Goal: Transaction & Acquisition: Purchase product/service

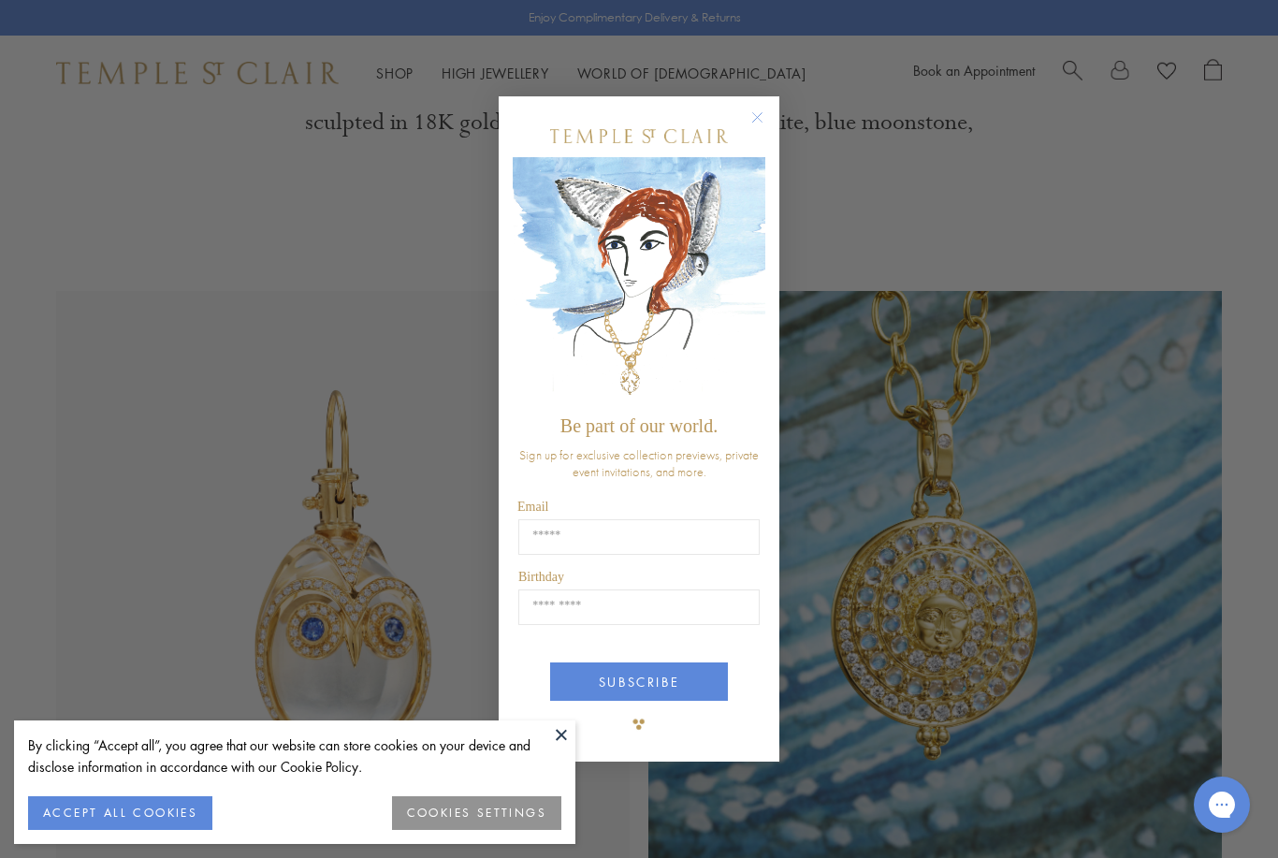
scroll to position [733, 0]
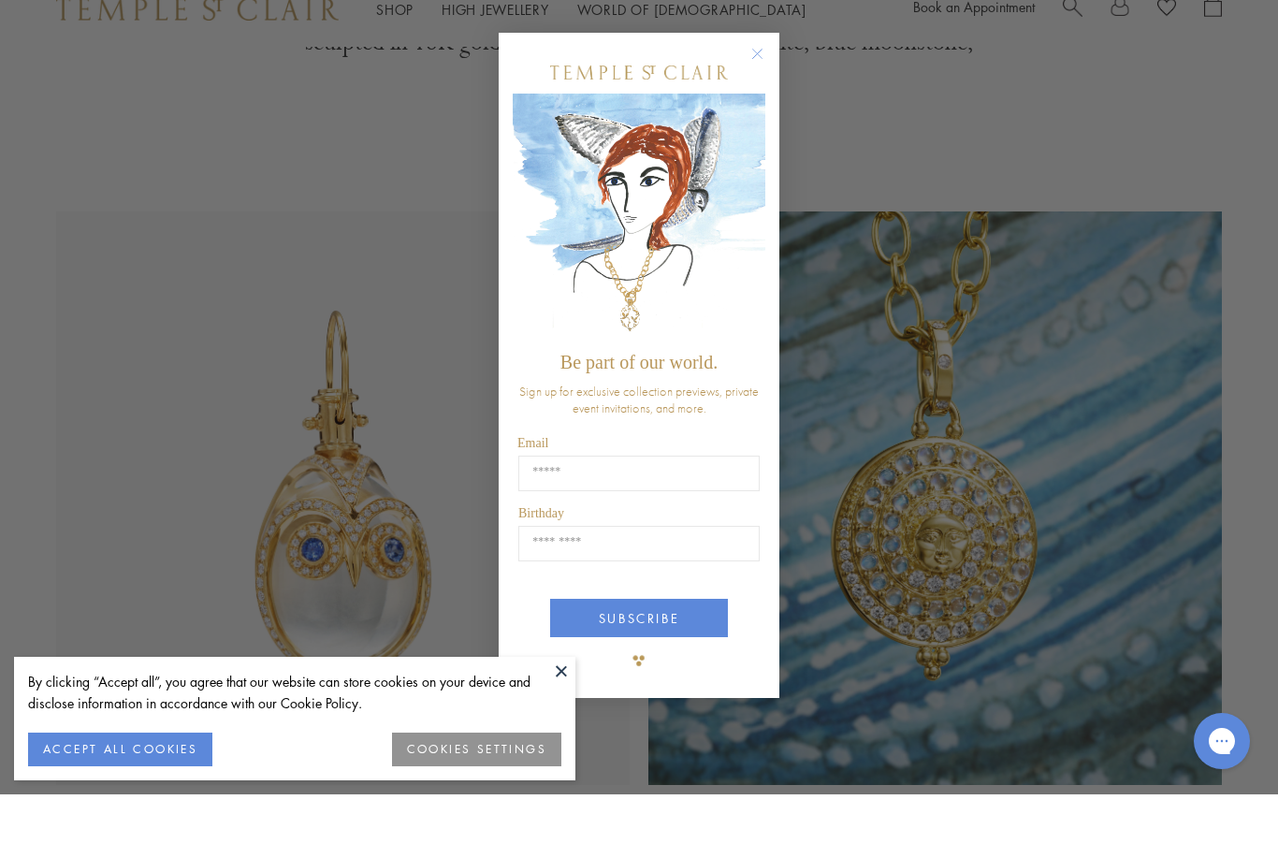
click at [758, 106] on circle "Close dialog" at bounding box center [757, 117] width 22 height 22
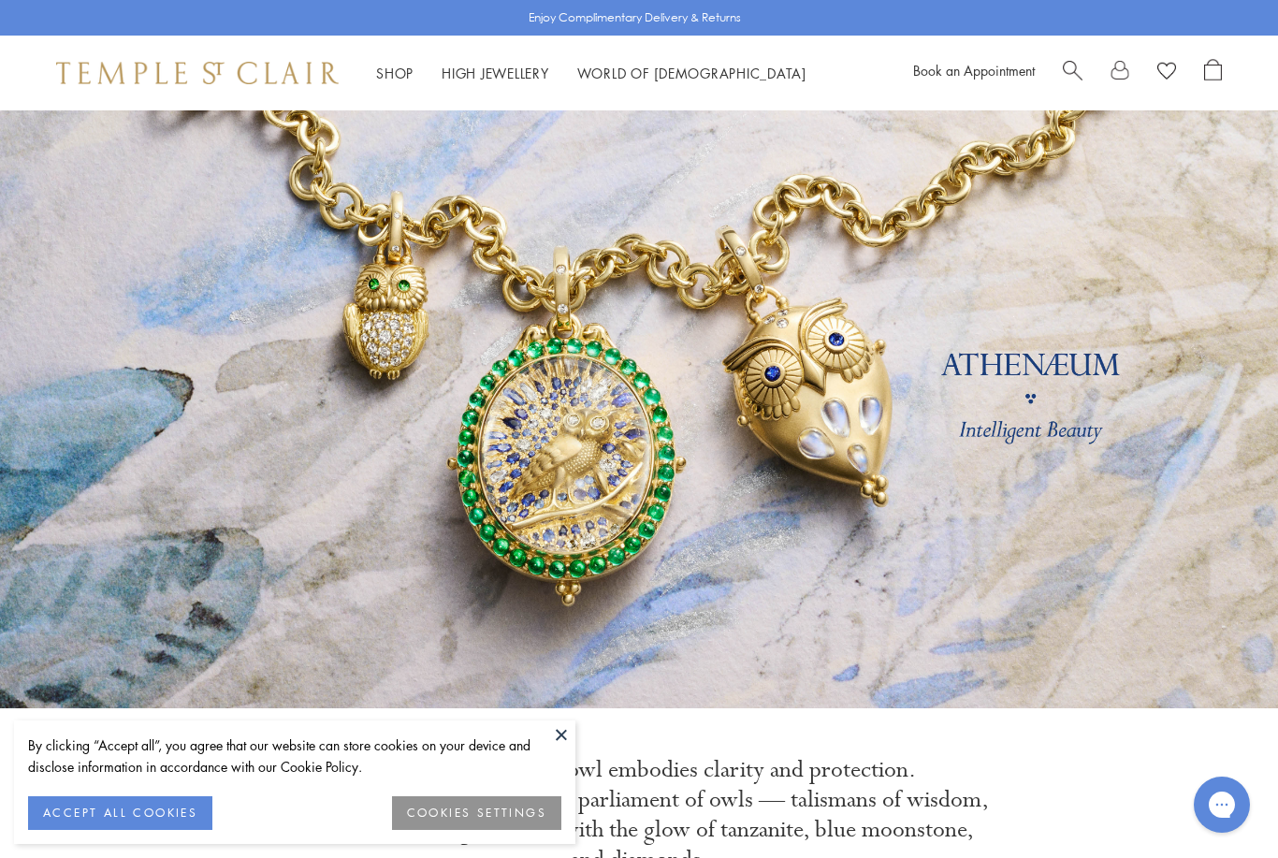
scroll to position [0, 0]
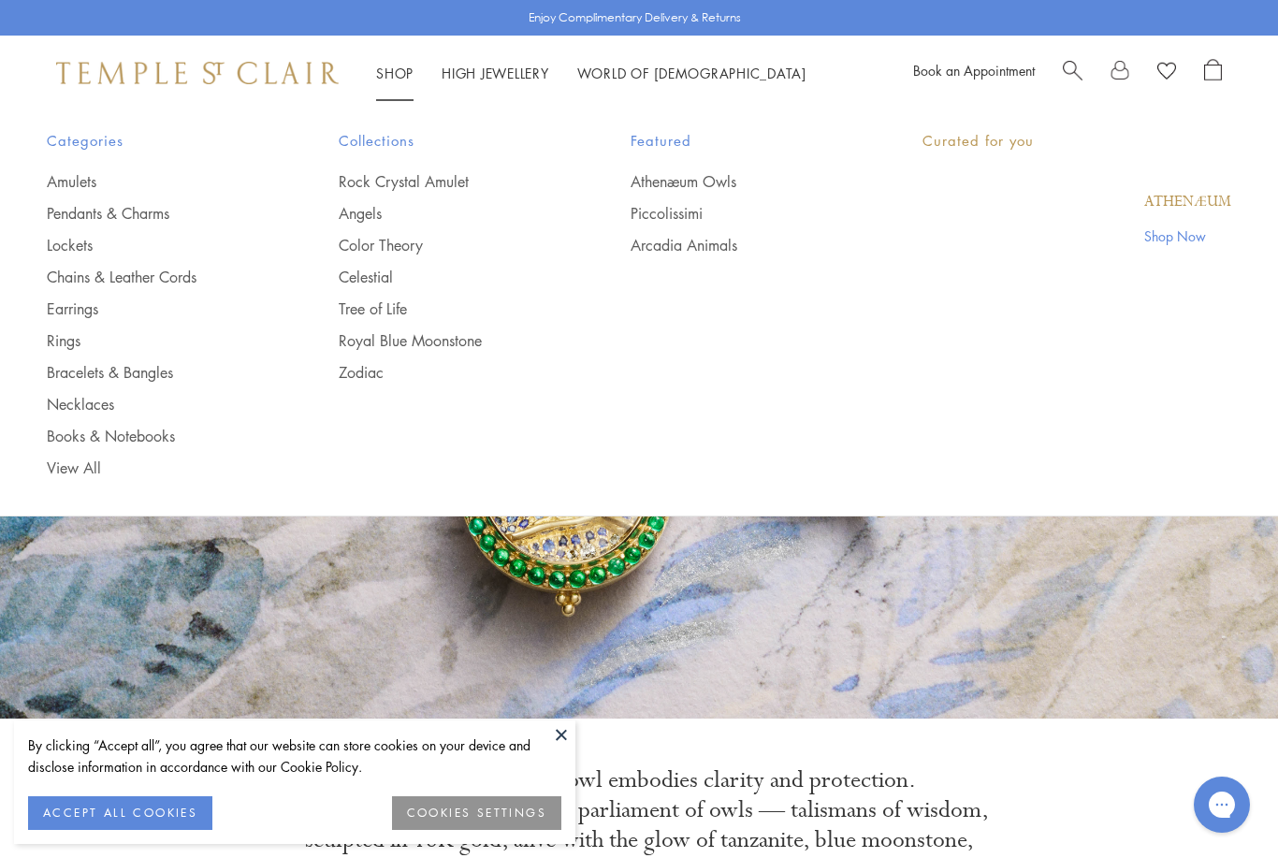
click at [399, 77] on link "Shop Shop" at bounding box center [394, 73] width 37 height 19
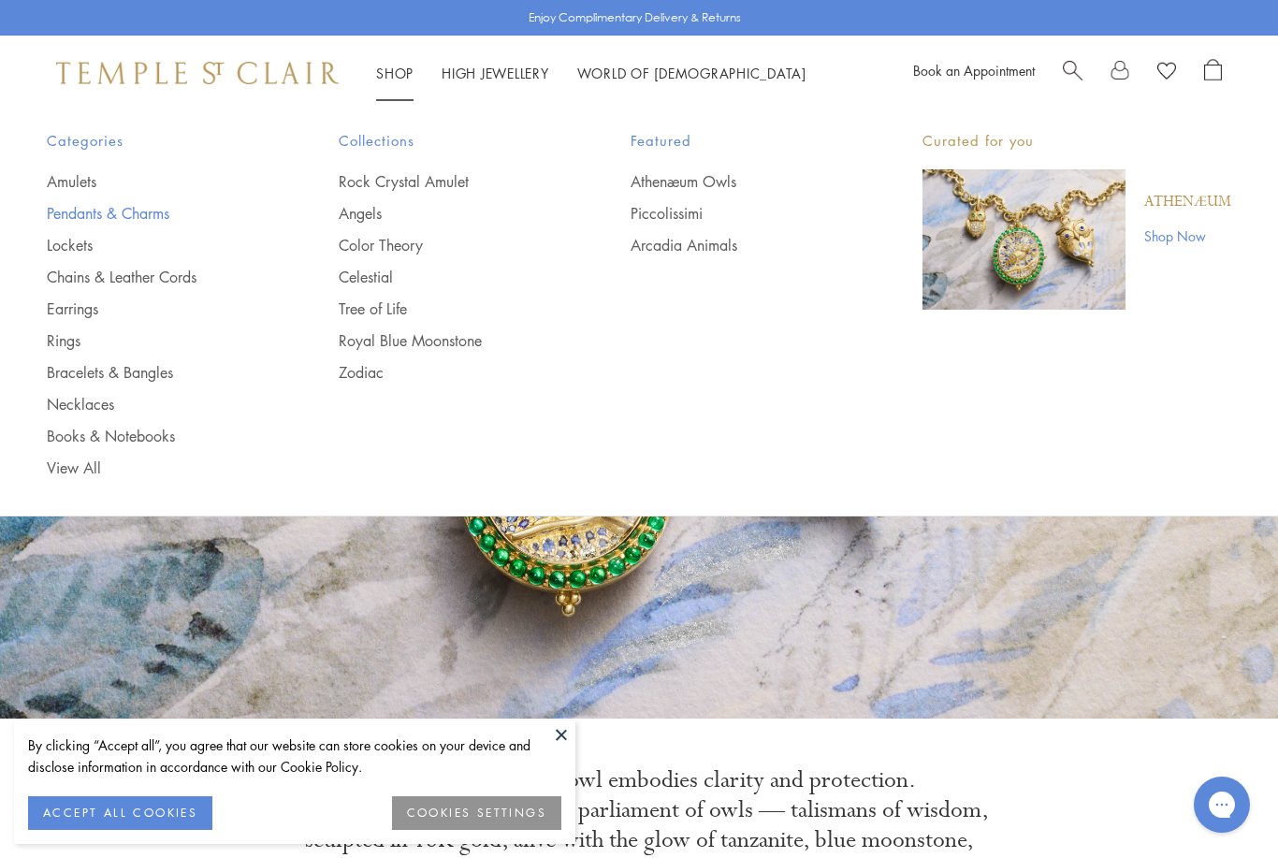
click at [165, 218] on link "Pendants & Charms" at bounding box center [155, 213] width 217 height 21
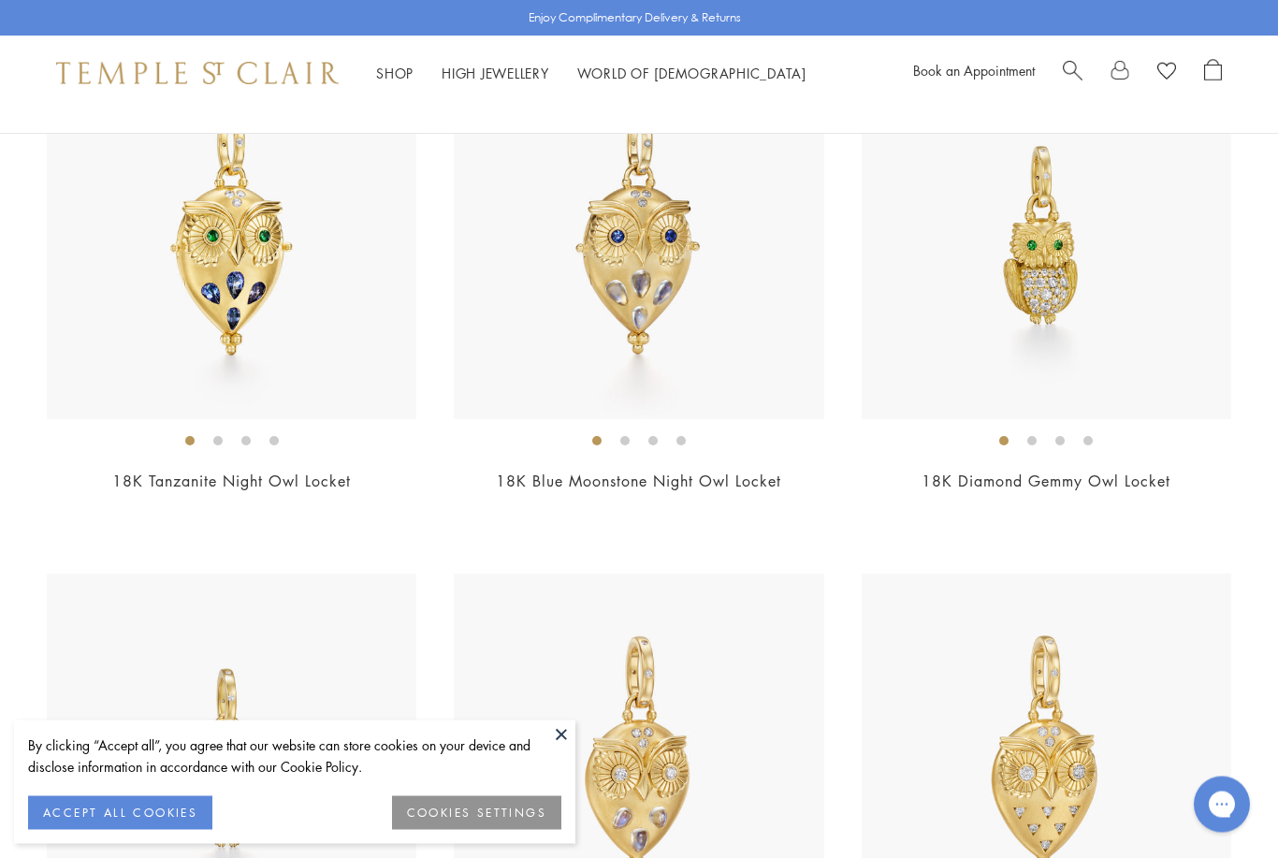
scroll to position [817, 0]
click at [1102, 301] on img at bounding box center [1045, 234] width 369 height 369
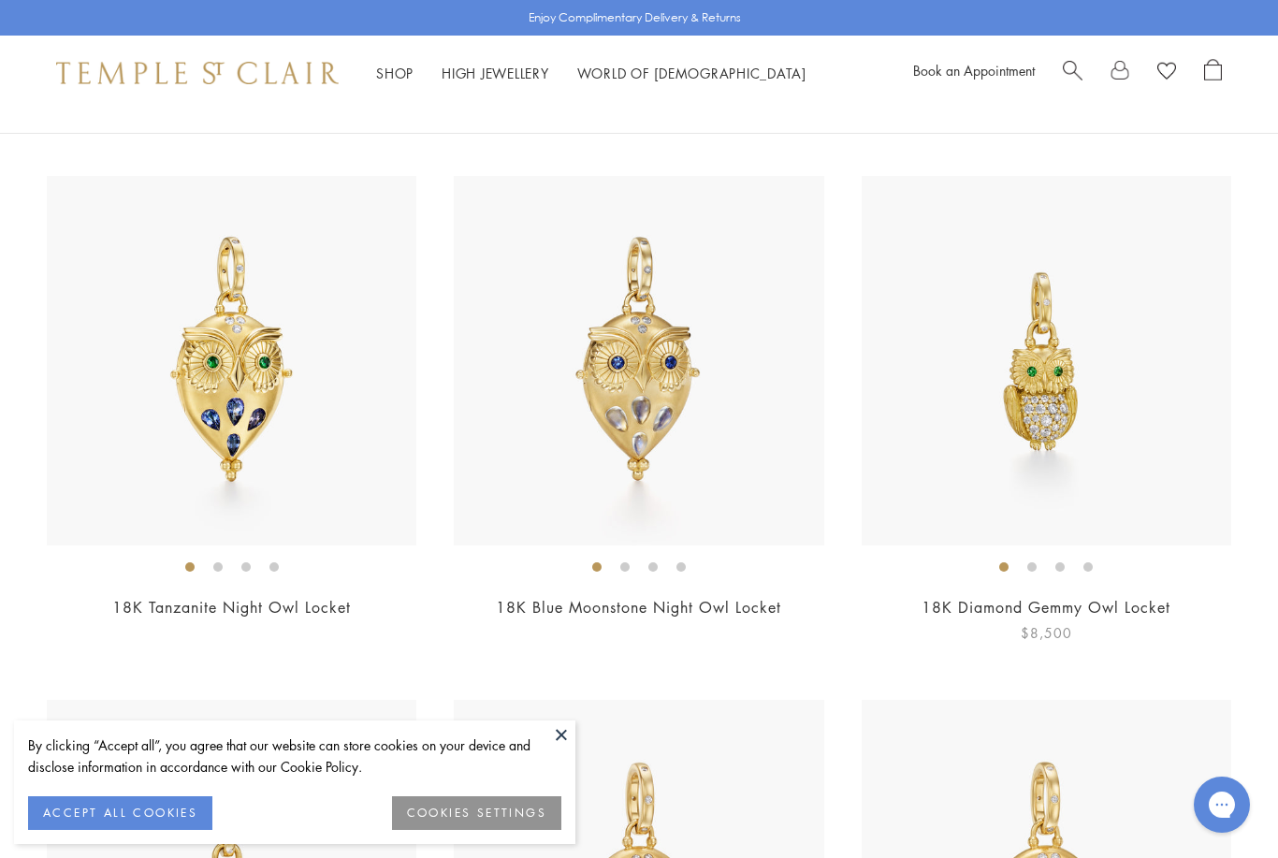
scroll to position [693, 0]
click at [1032, 564] on li at bounding box center [1031, 564] width 9 height 9
click at [1089, 569] on li at bounding box center [1087, 564] width 9 height 9
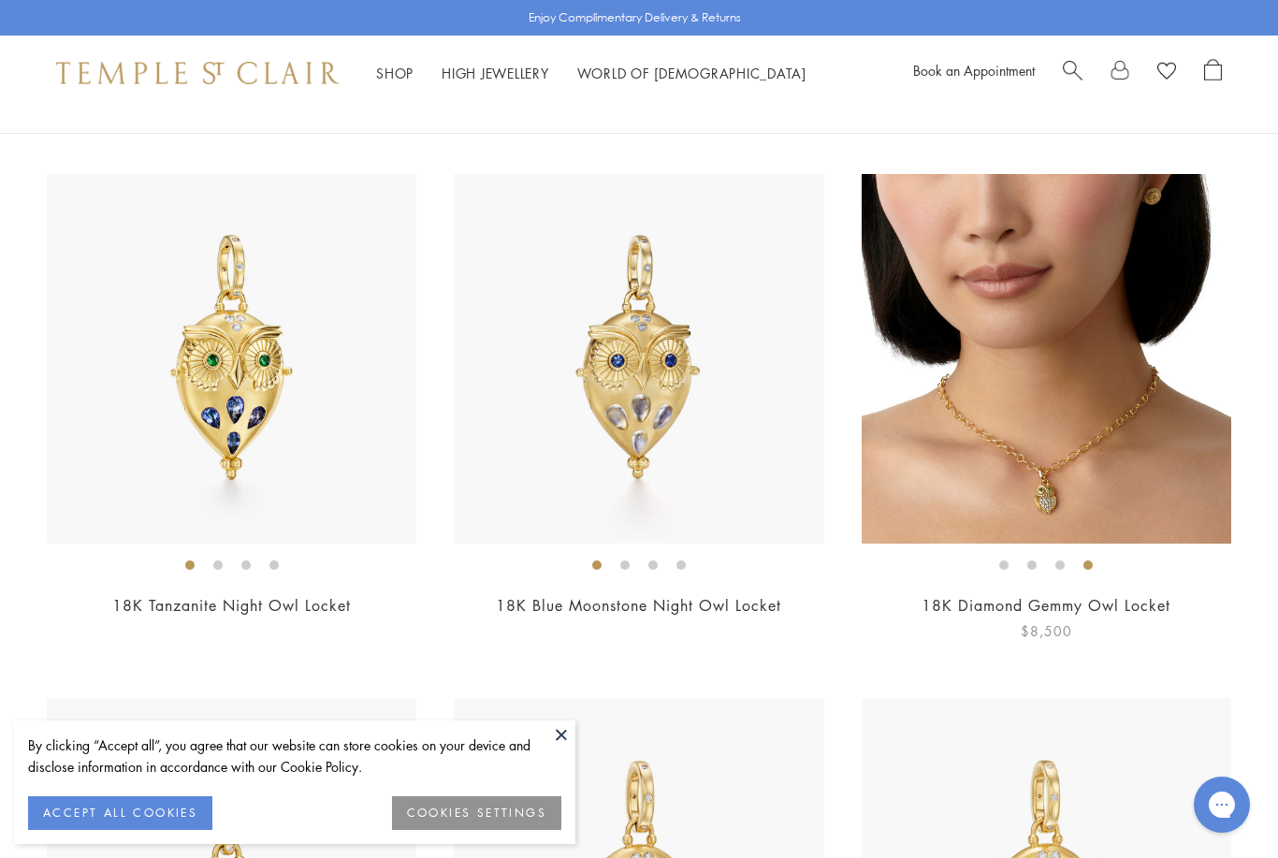
click at [1060, 476] on img at bounding box center [1045, 358] width 369 height 369
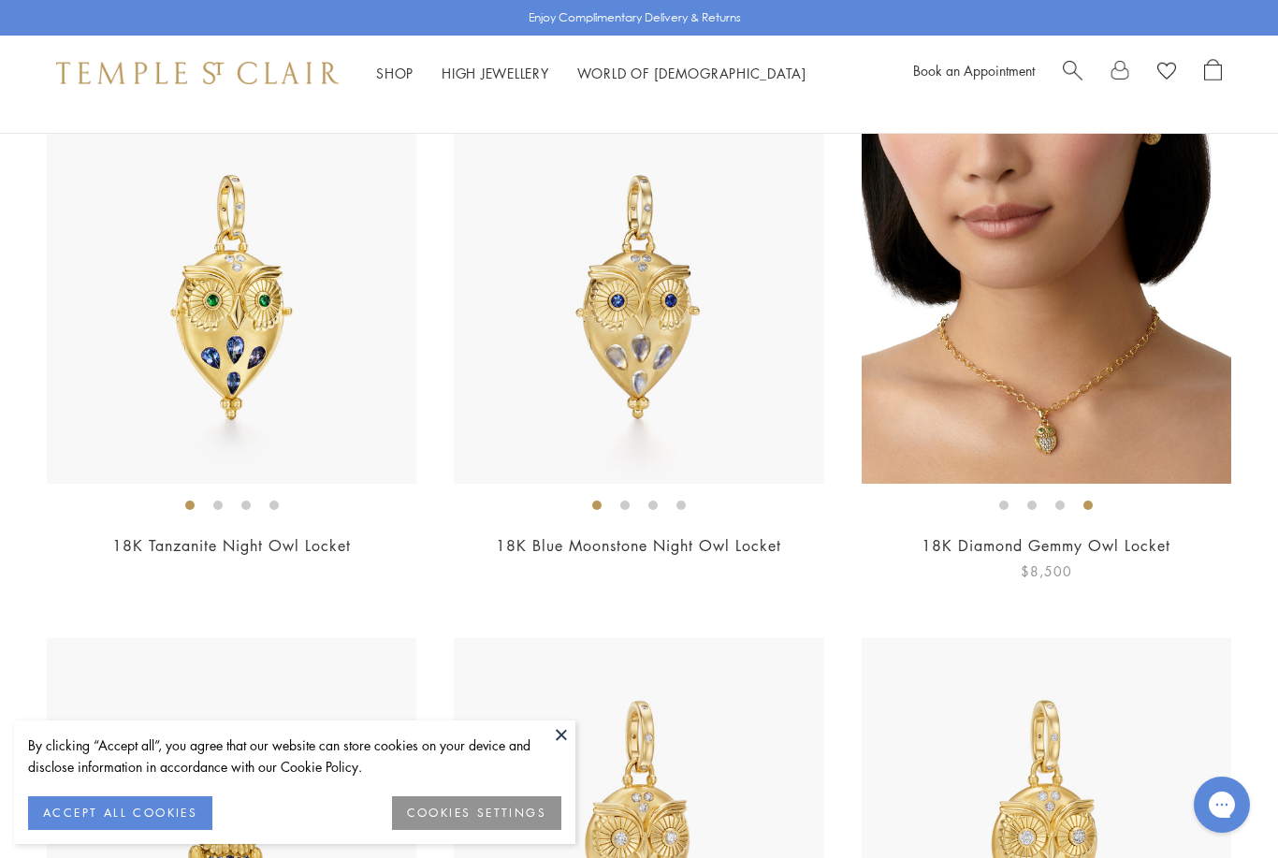
scroll to position [638, 0]
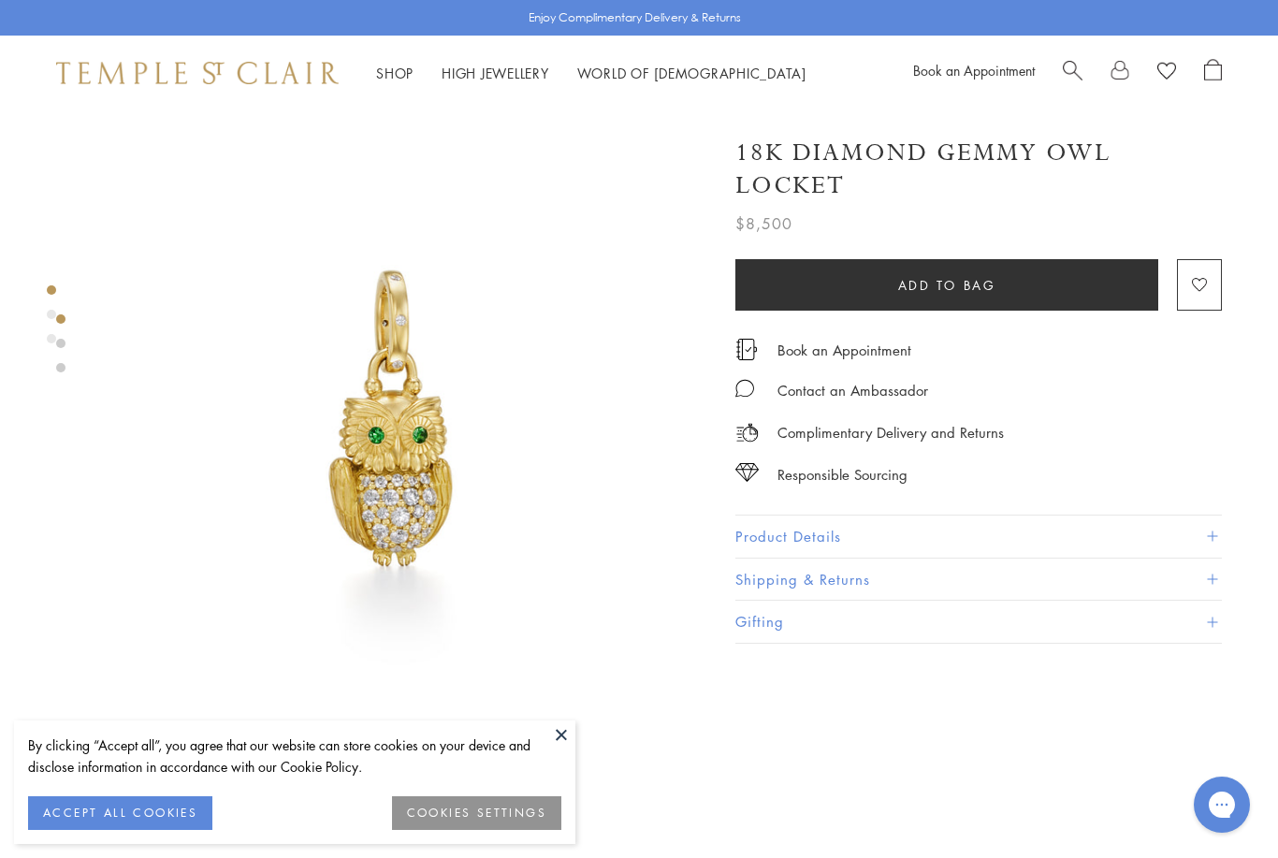
scroll to position [0, 4]
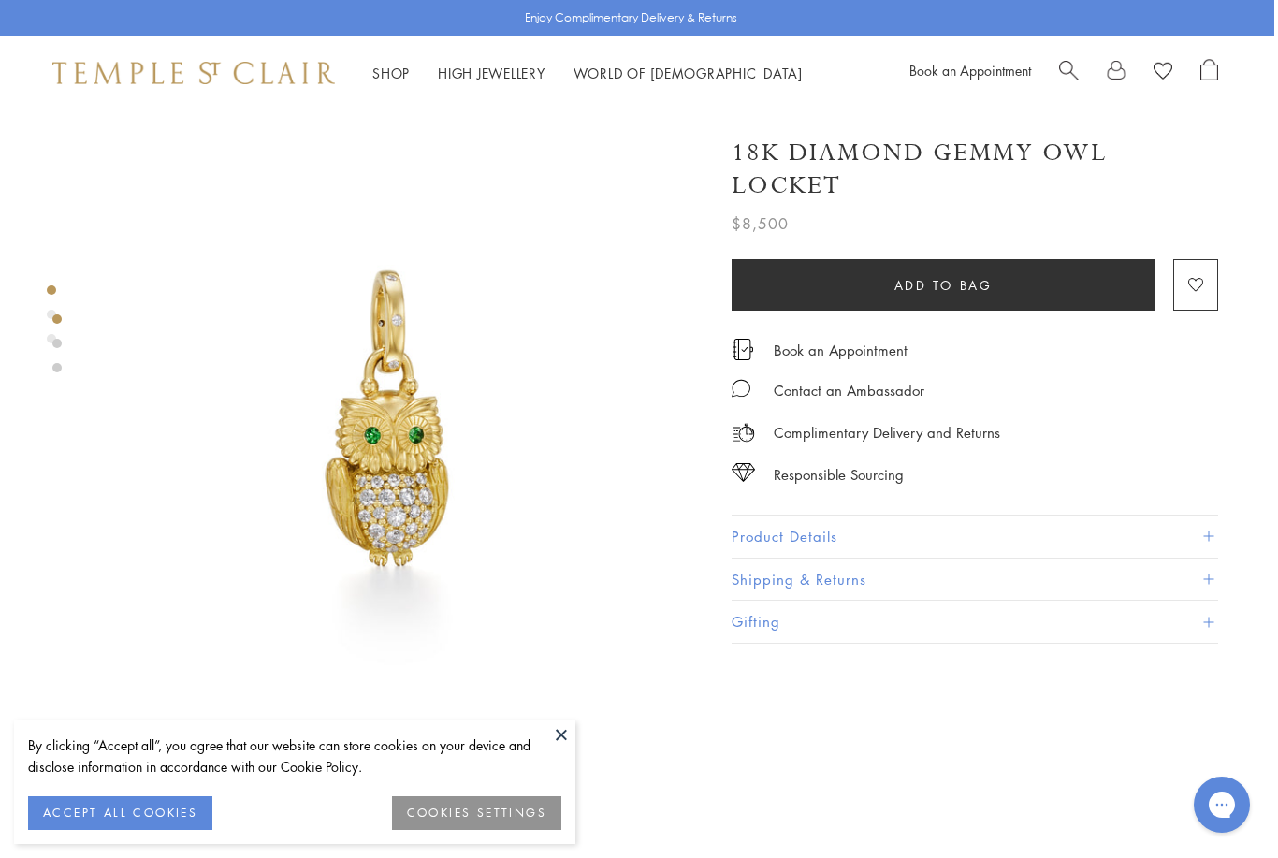
click at [61, 366] on link at bounding box center [56, 367] width 9 height 9
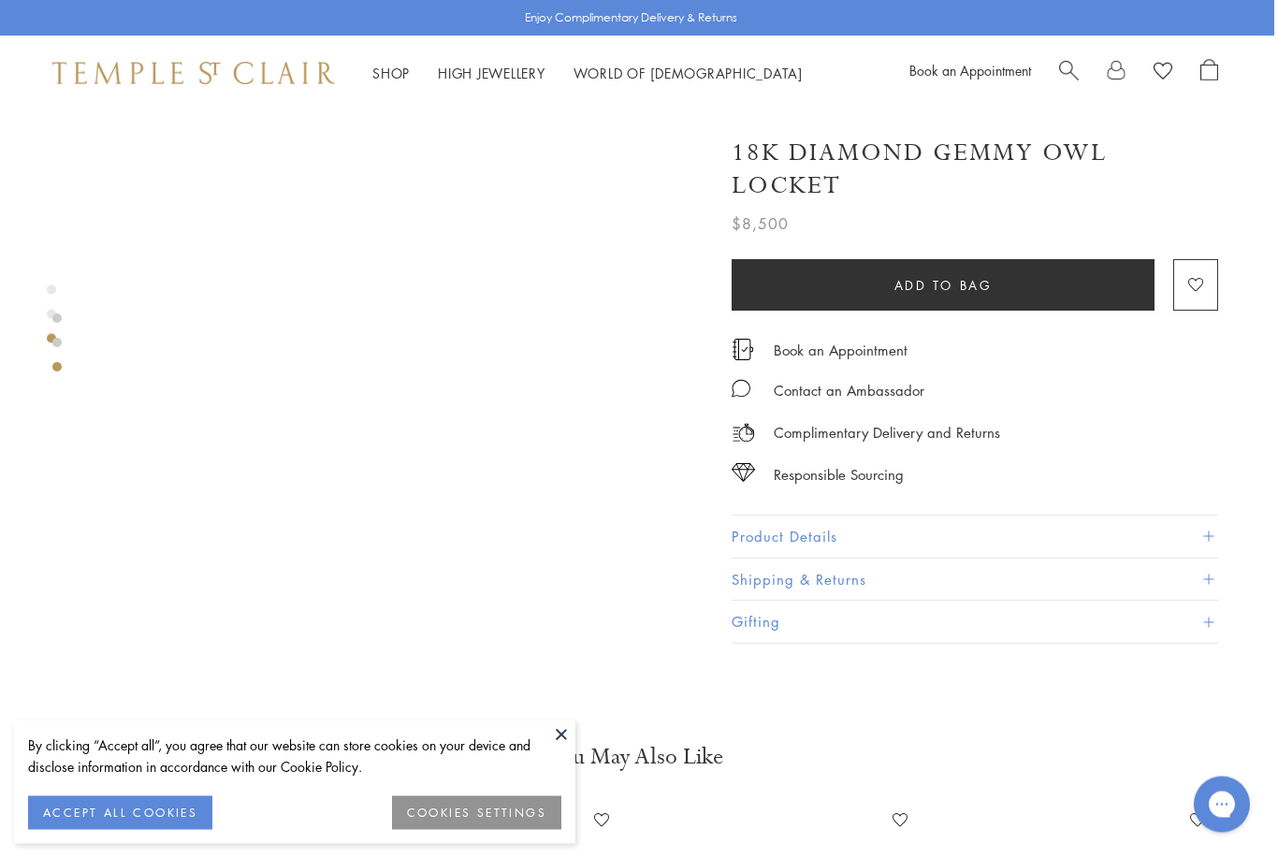
scroll to position [1342, 4]
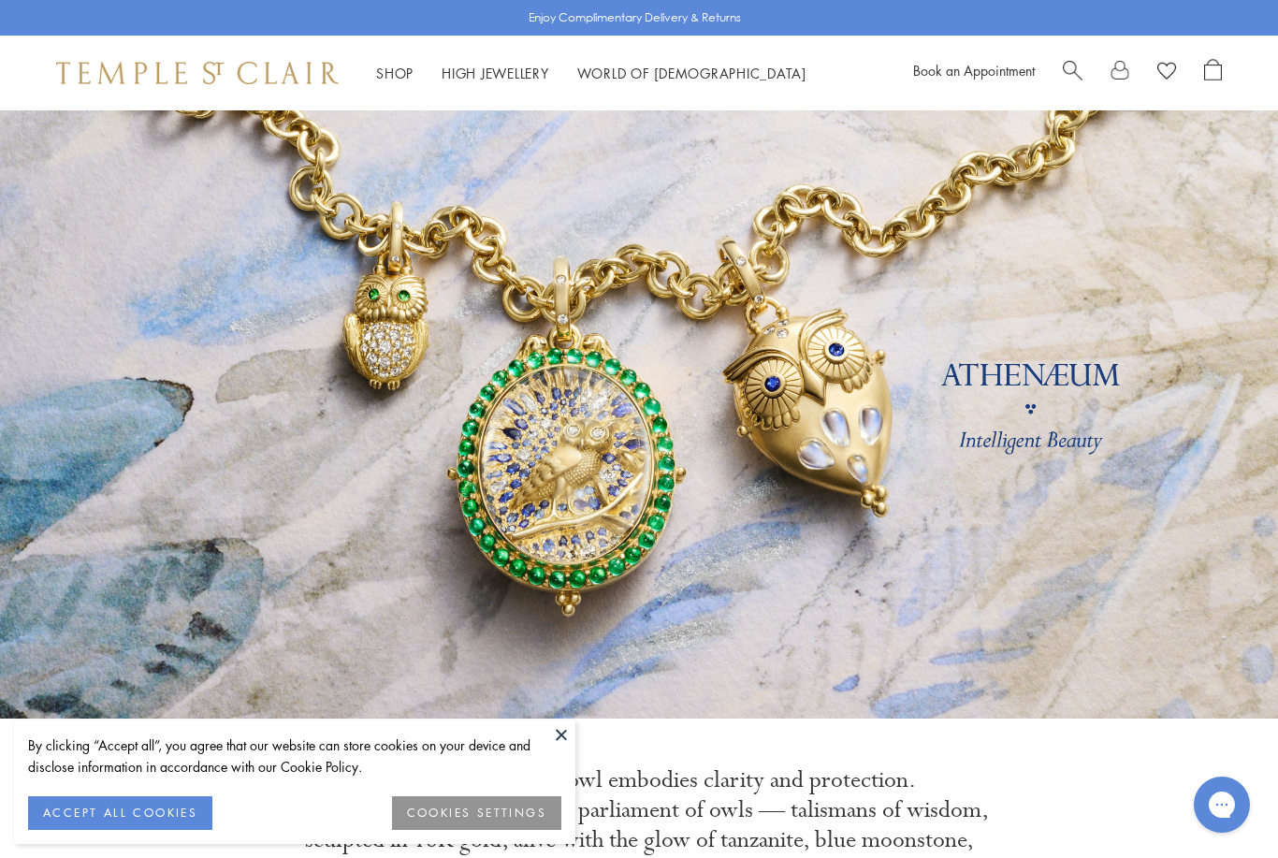
click at [395, 67] on link "Shop Shop" at bounding box center [394, 73] width 37 height 19
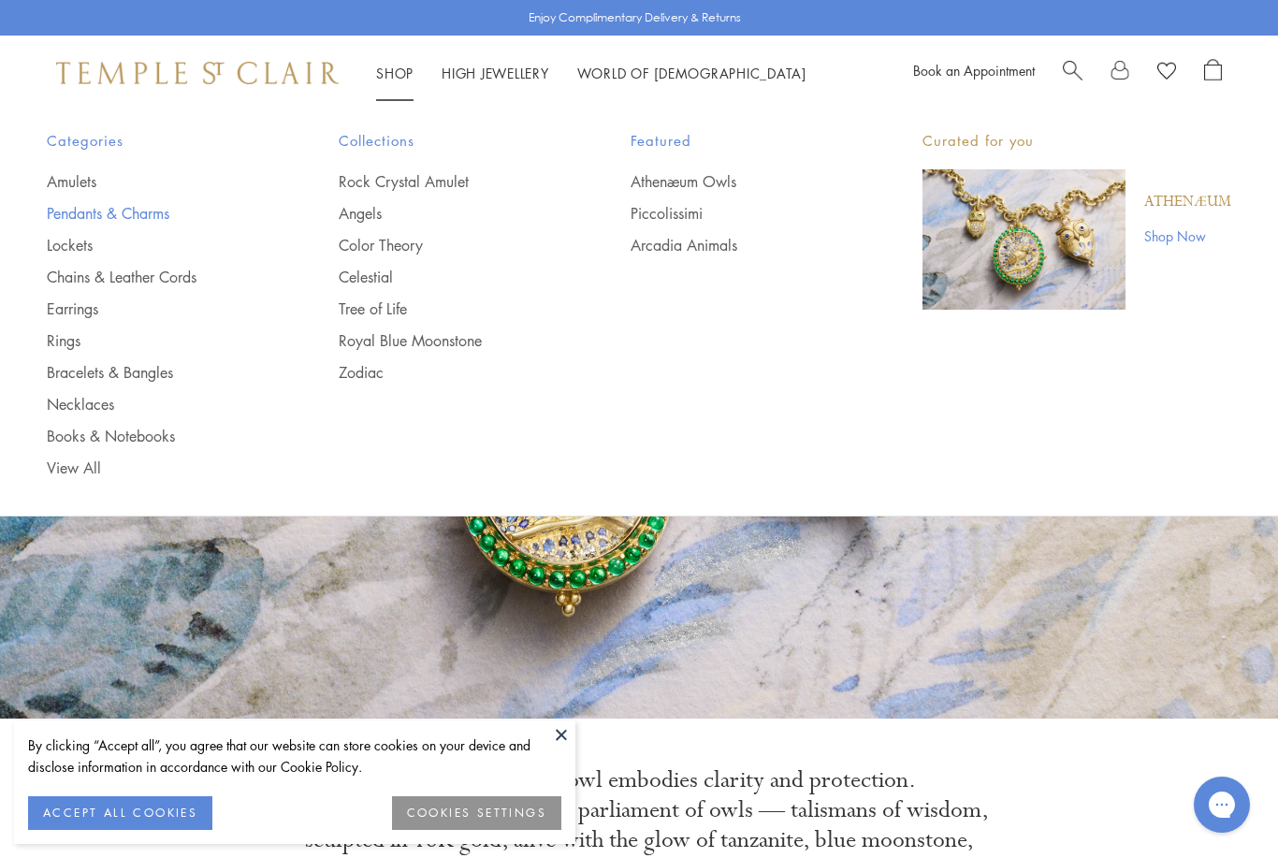
click at [167, 208] on link "Pendants & Charms" at bounding box center [155, 213] width 217 height 21
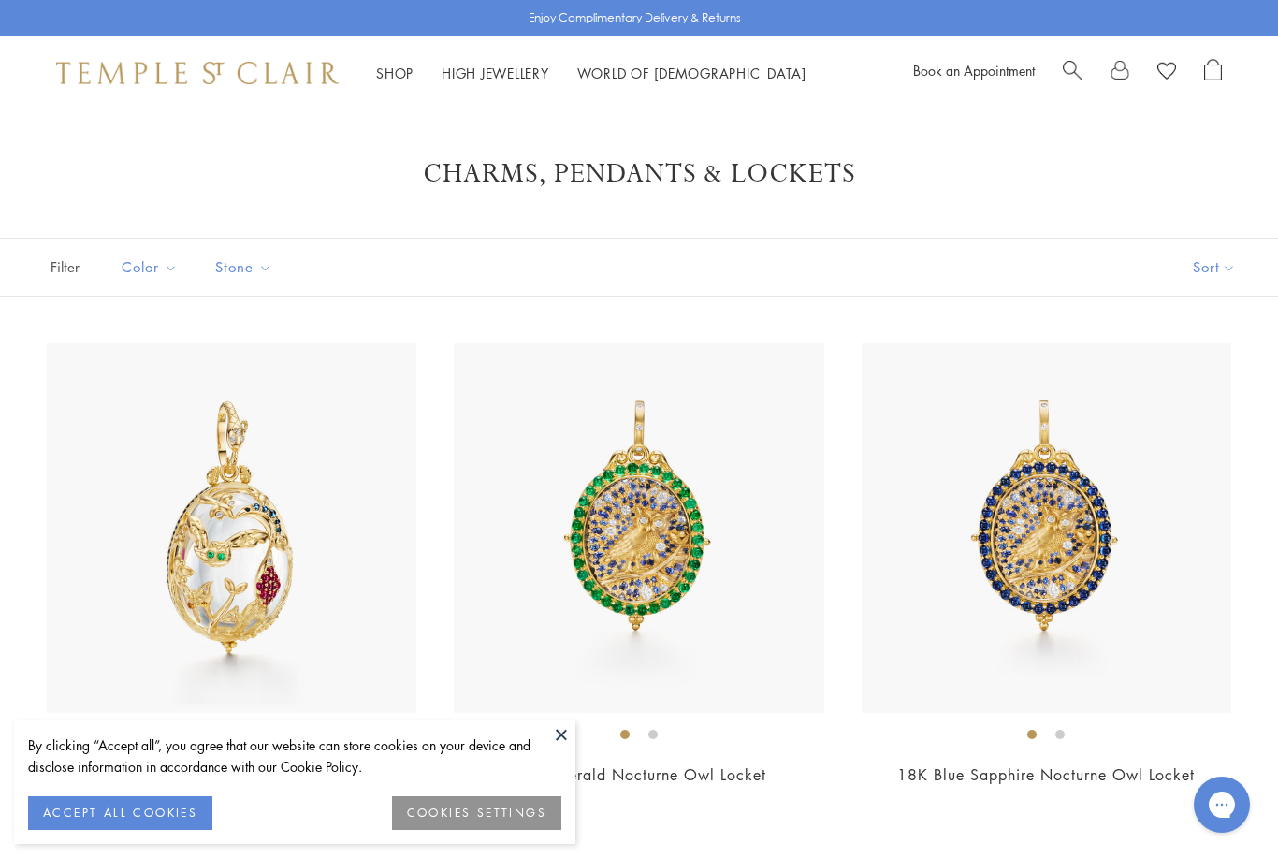
click at [1219, 265] on button "Sort" at bounding box center [1213, 267] width 127 height 57
click at [1197, 260] on button "Sort" at bounding box center [1213, 267] width 127 height 57
click at [1178, 405] on button "Price, low to high" at bounding box center [1183, 399] width 190 height 46
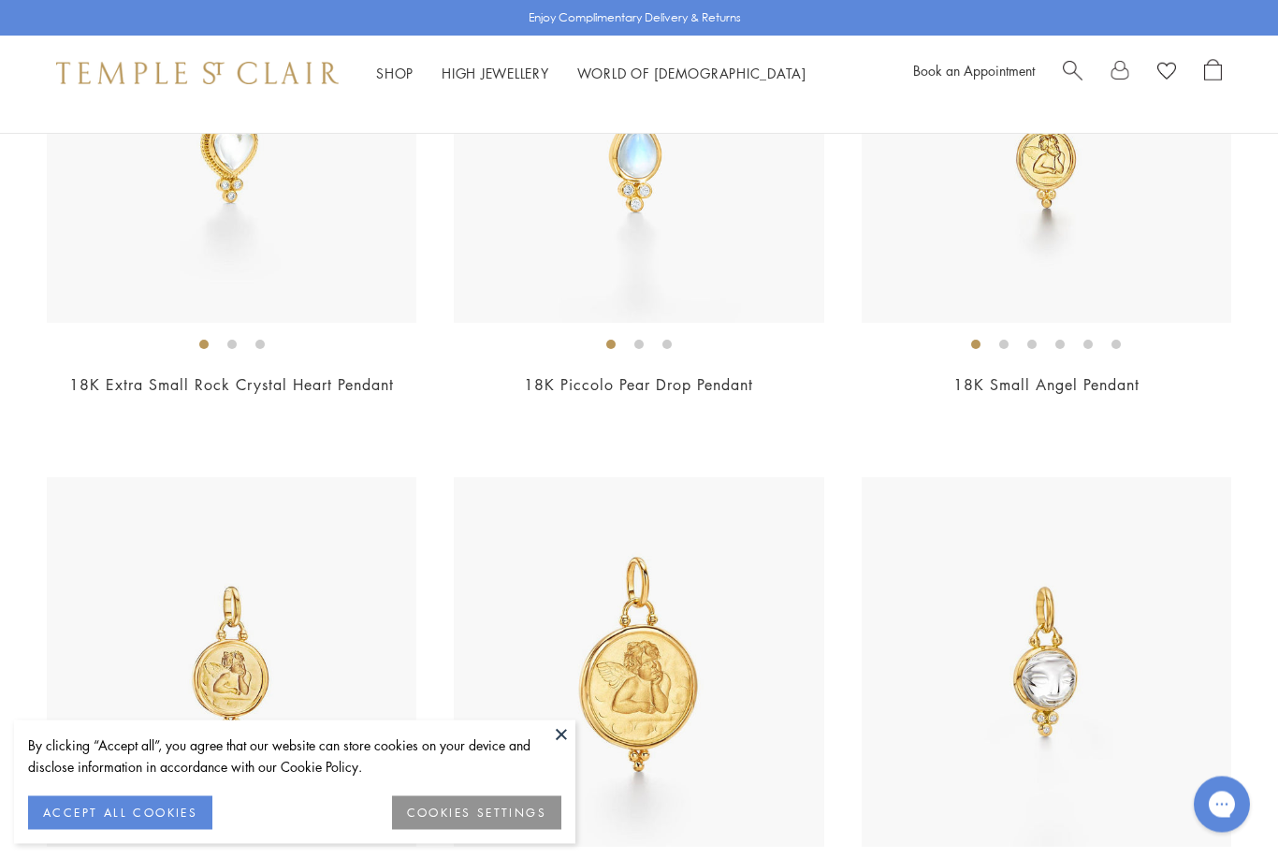
scroll to position [395, 0]
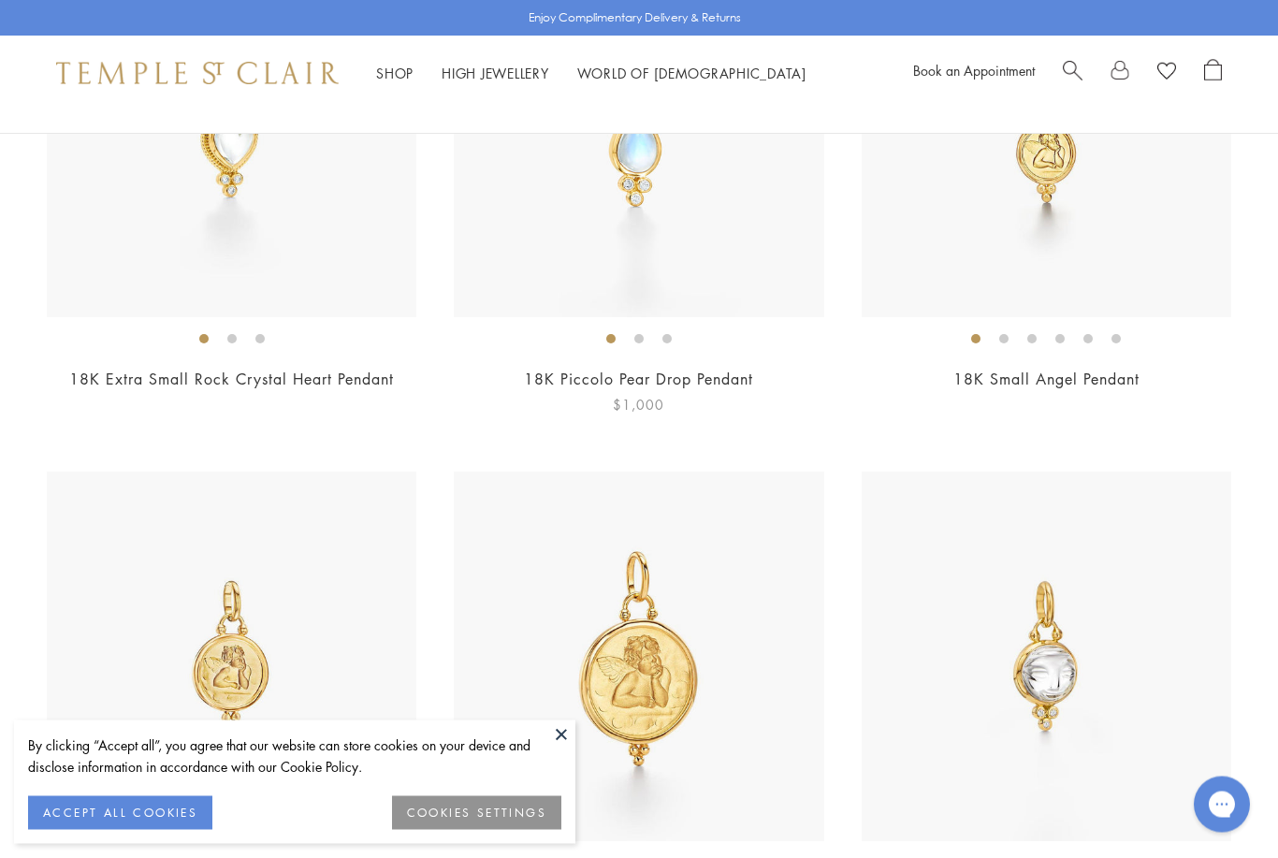
click at [730, 234] on img at bounding box center [638, 133] width 369 height 369
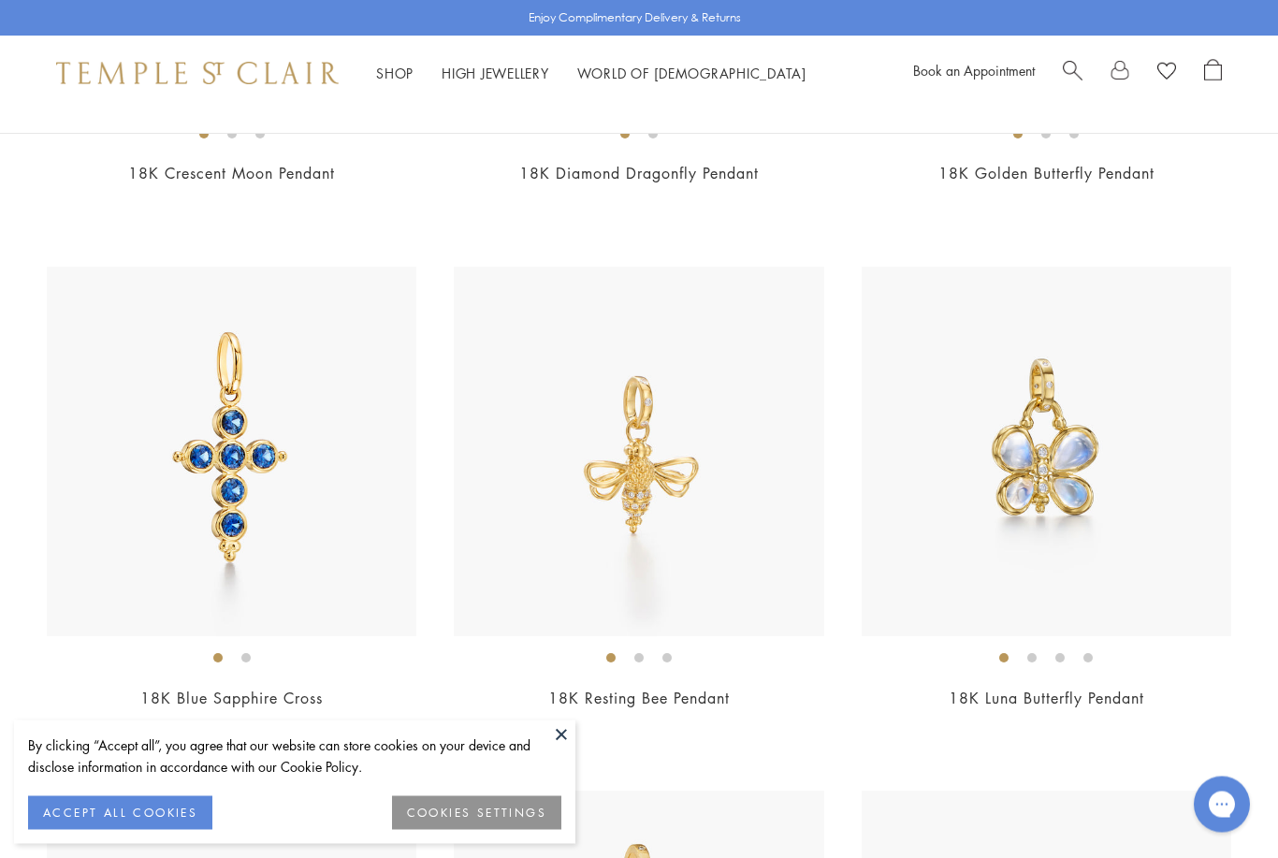
scroll to position [3745, 0]
click at [1072, 483] on img at bounding box center [1045, 451] width 369 height 369
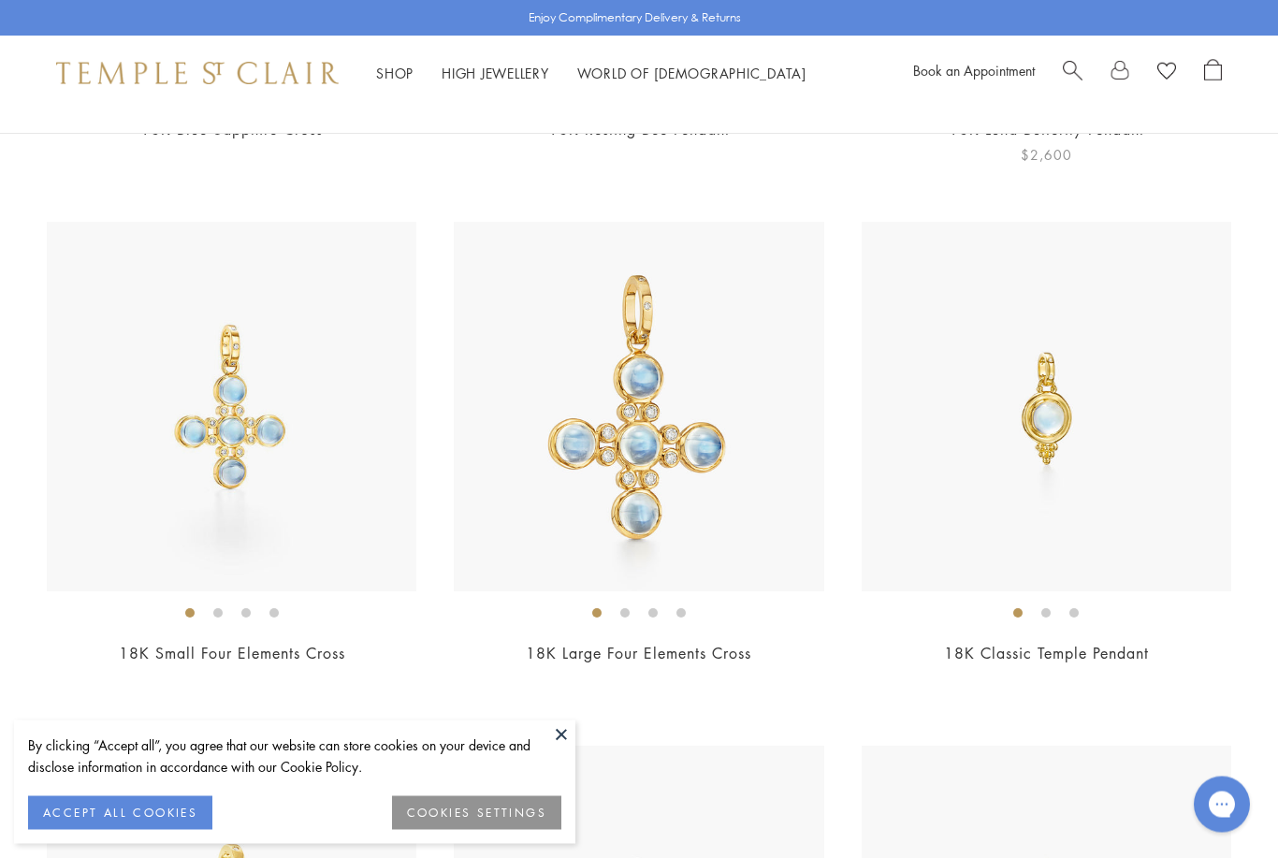
scroll to position [4314, 0]
click at [728, 501] on img at bounding box center [638, 406] width 369 height 369
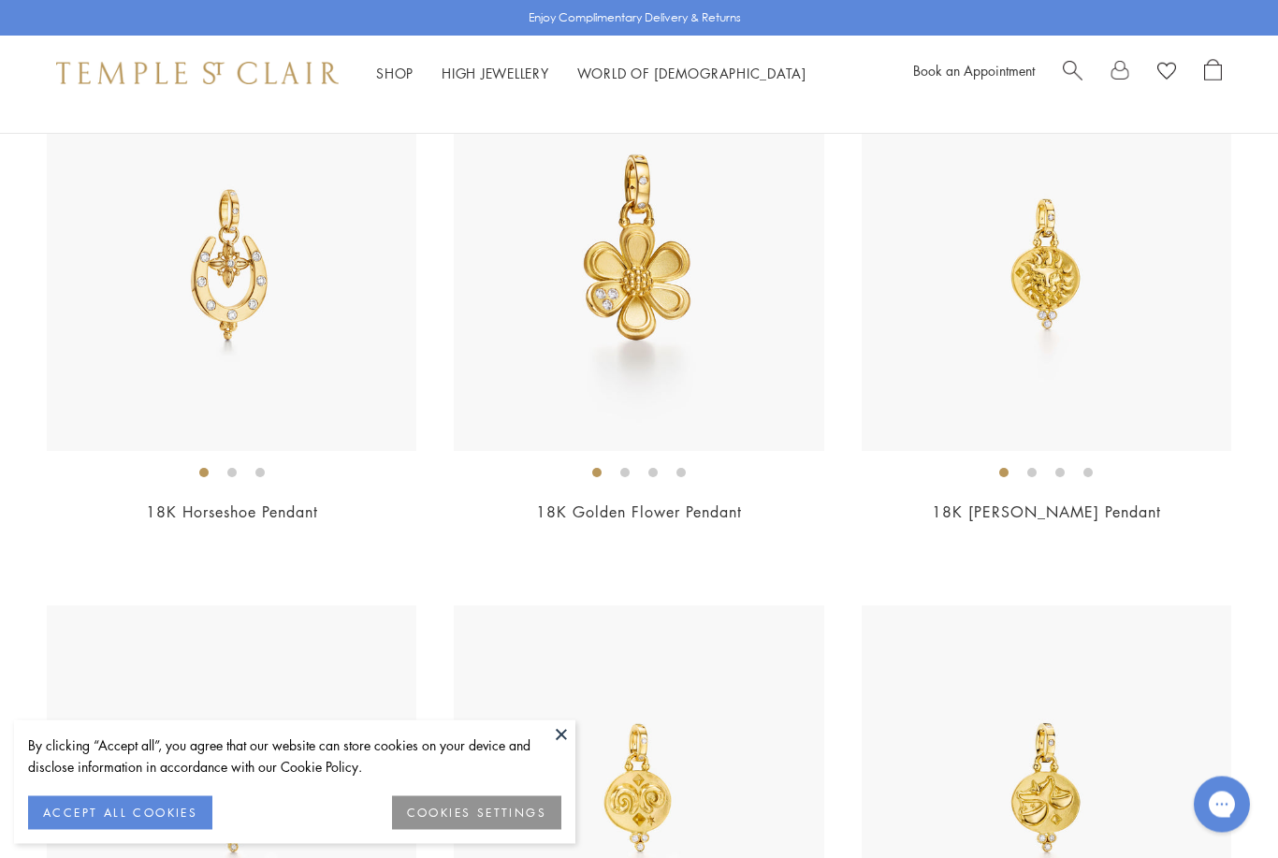
scroll to position [5502, 0]
click at [748, 380] on img at bounding box center [638, 264] width 369 height 369
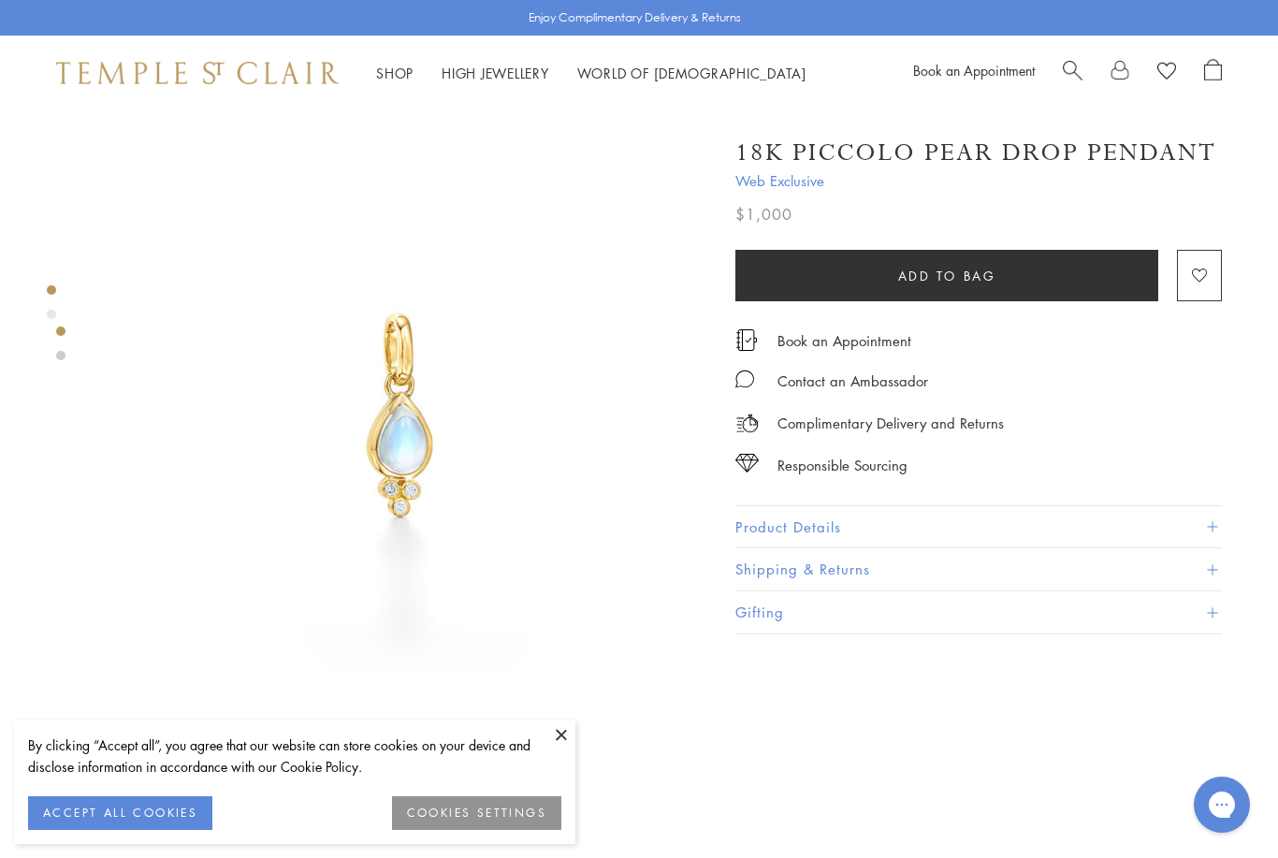
click at [58, 352] on link at bounding box center [60, 355] width 9 height 9
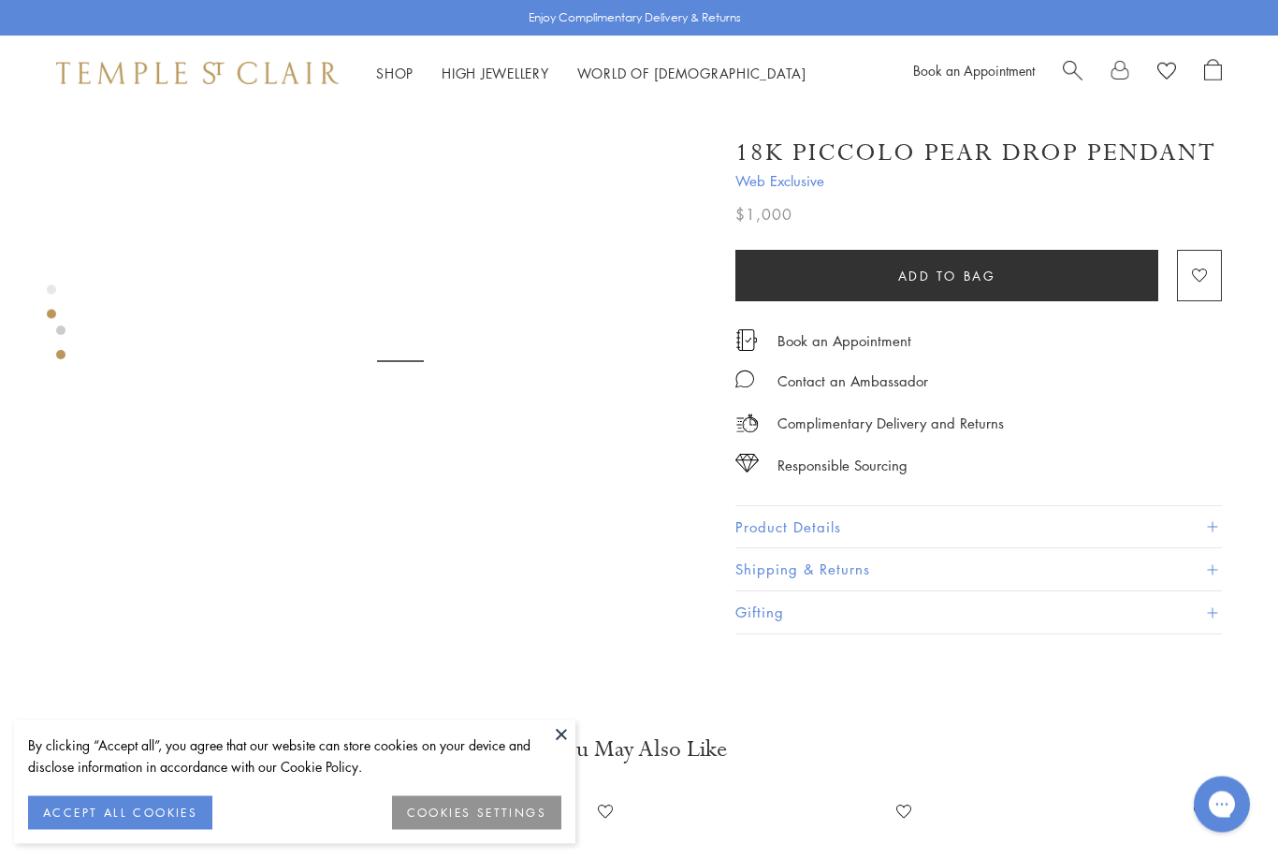
scroll to position [701, 0]
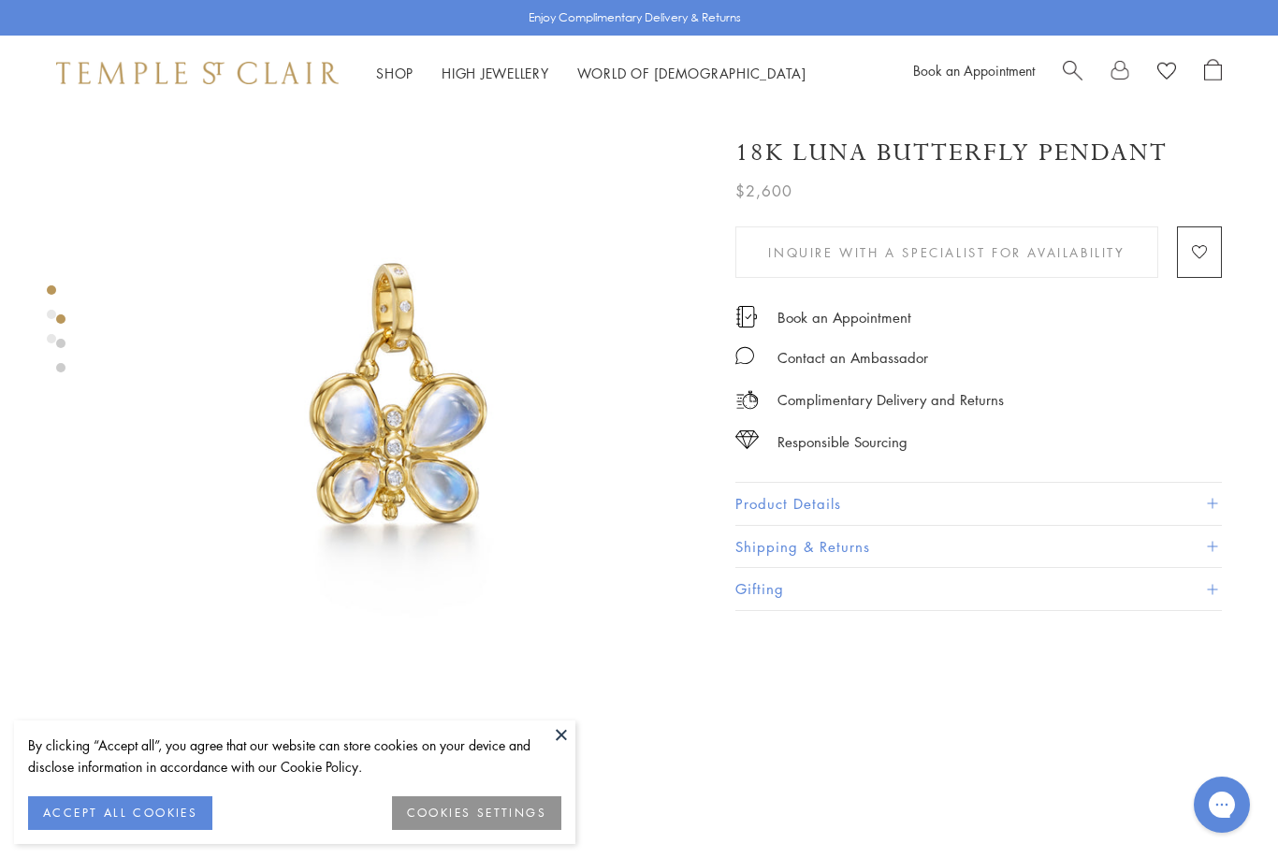
click at [58, 365] on link at bounding box center [60, 367] width 9 height 9
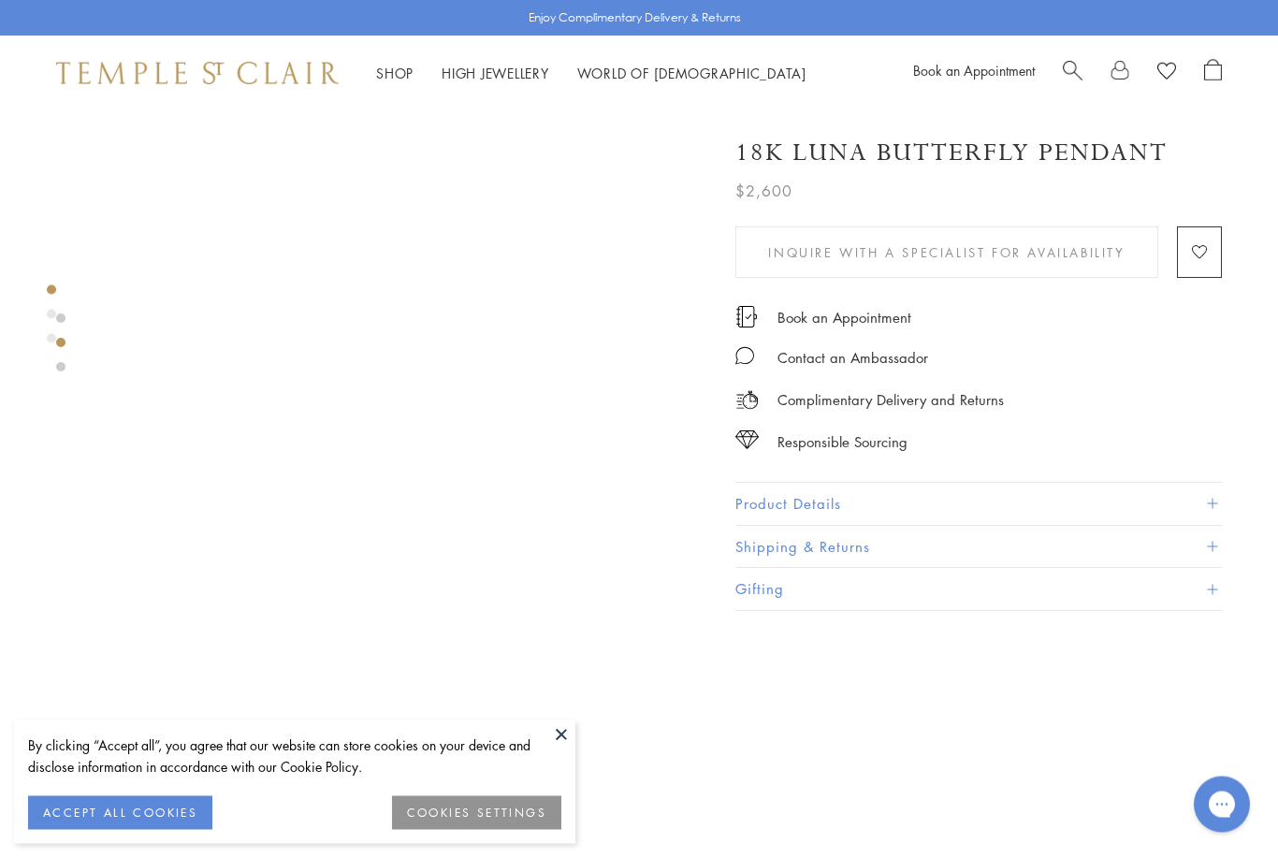
scroll to position [1342, 0]
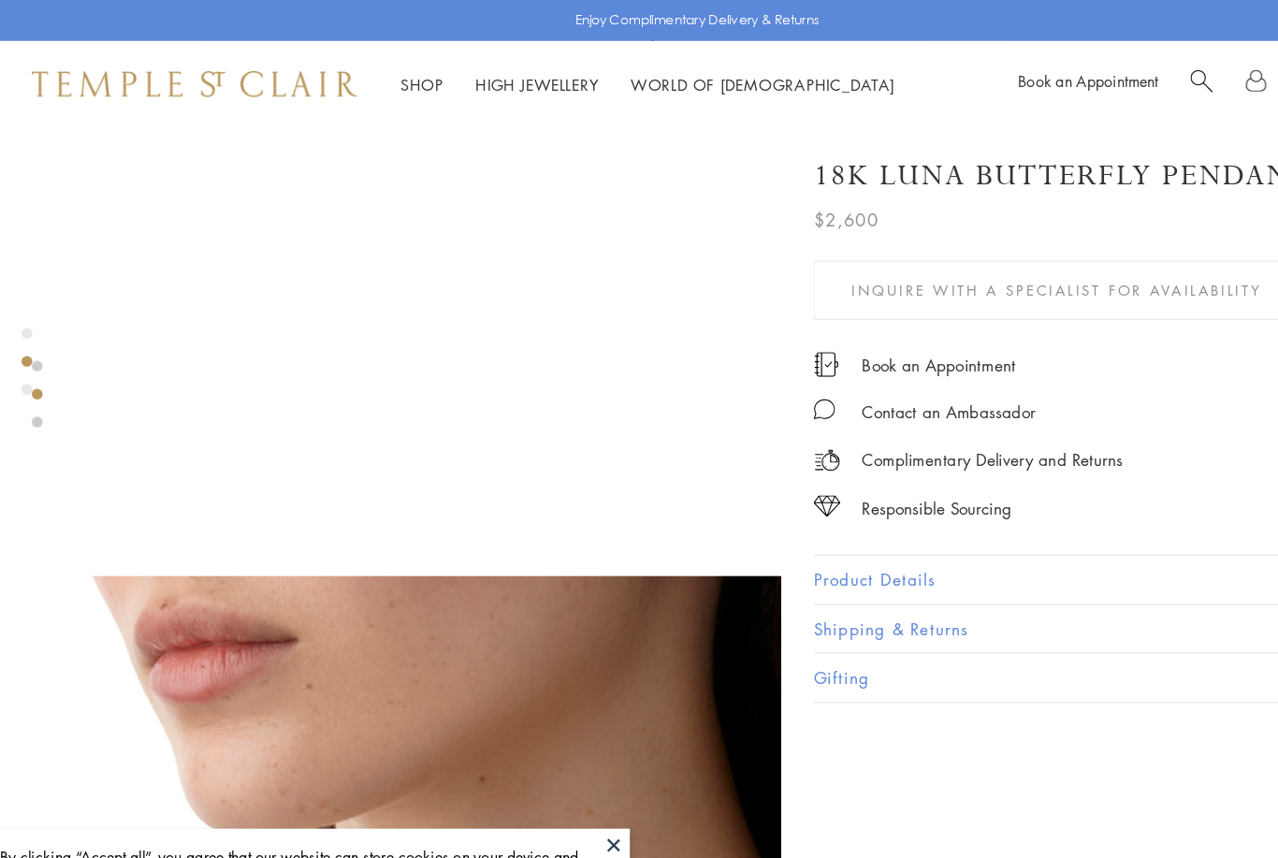
scroll to position [862, 0]
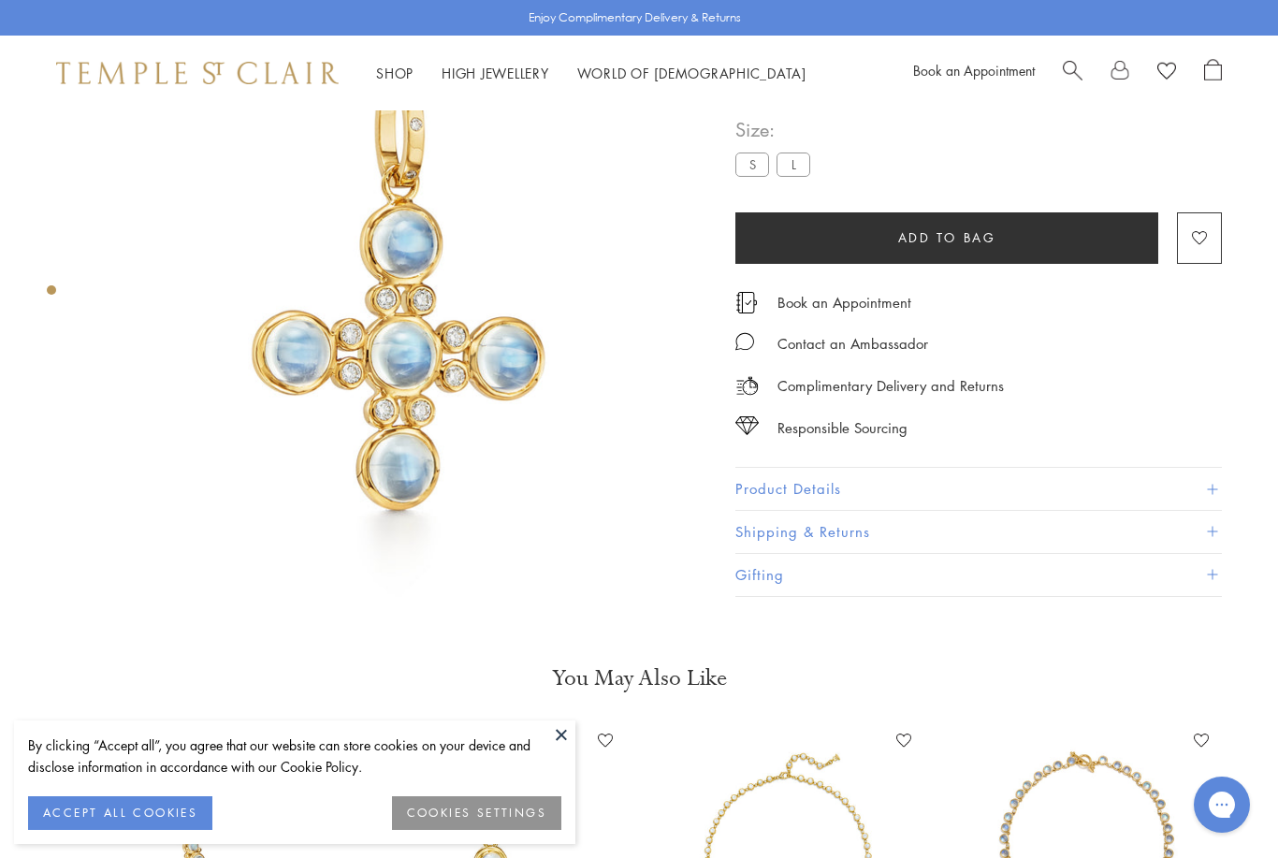
scroll to position [110, 0]
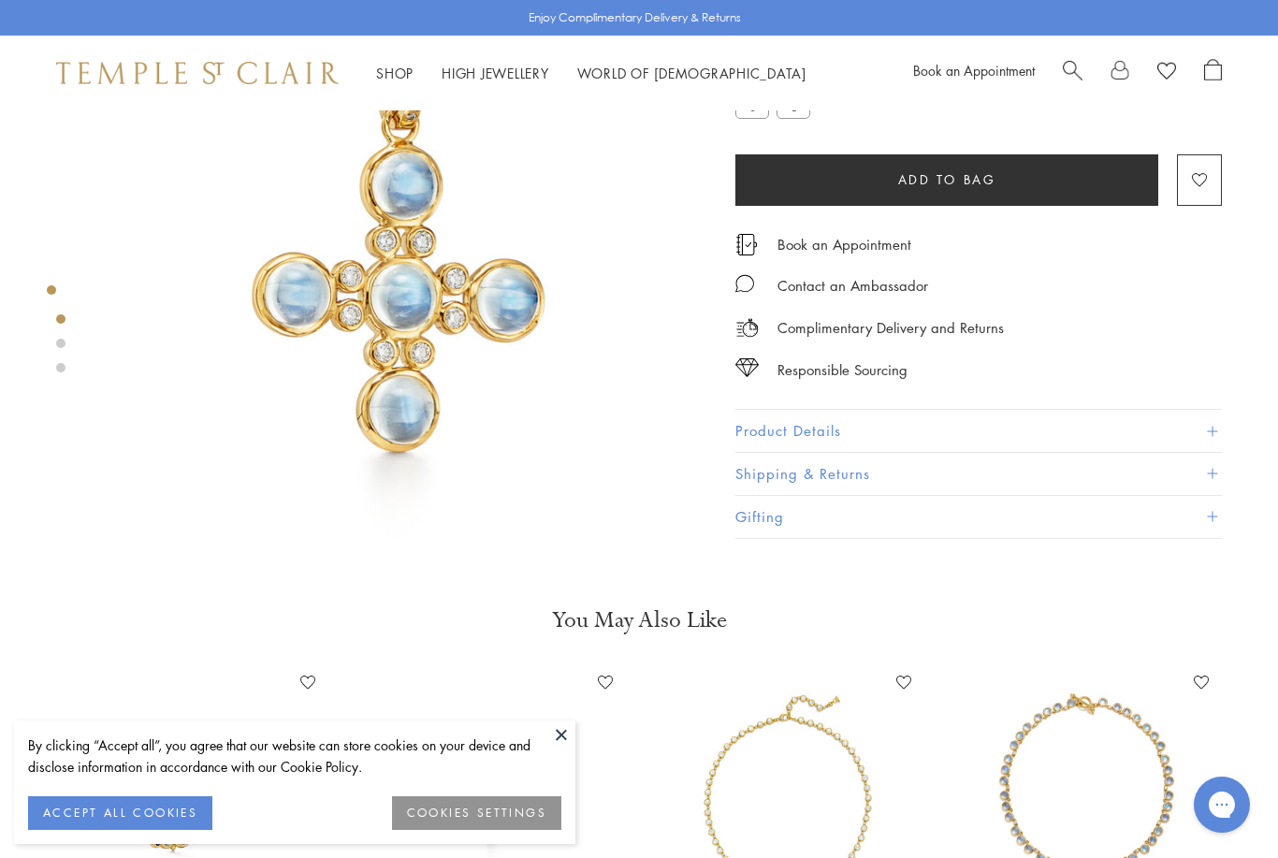
click at [61, 368] on link at bounding box center [60, 367] width 9 height 9
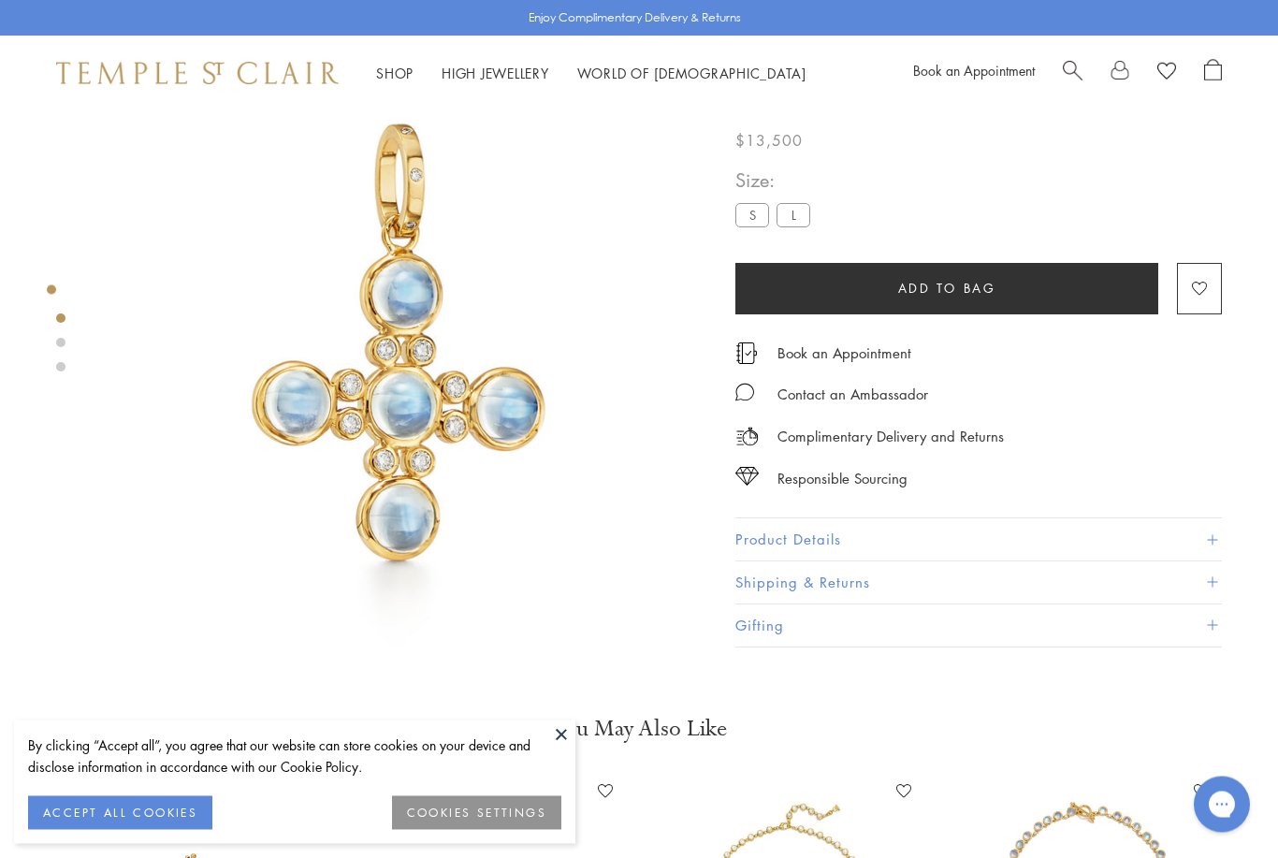
scroll to position [59, 0]
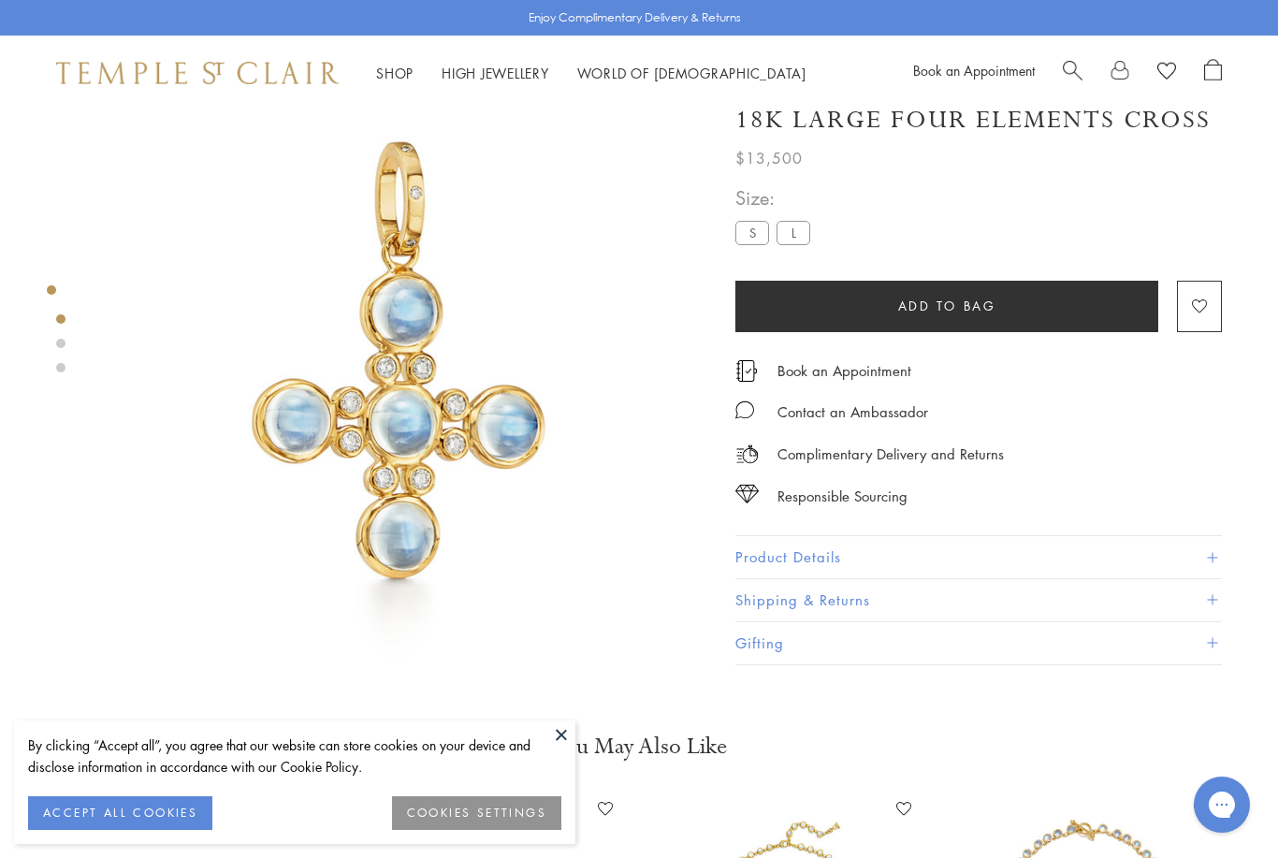
click at [73, 367] on div at bounding box center [381, 358] width 763 height 614
click at [55, 354] on div at bounding box center [381, 358] width 763 height 614
click at [76, 340] on div at bounding box center [381, 358] width 763 height 614
click at [55, 352] on div at bounding box center [381, 358] width 763 height 614
click at [753, 245] on label "S" at bounding box center [752, 233] width 34 height 23
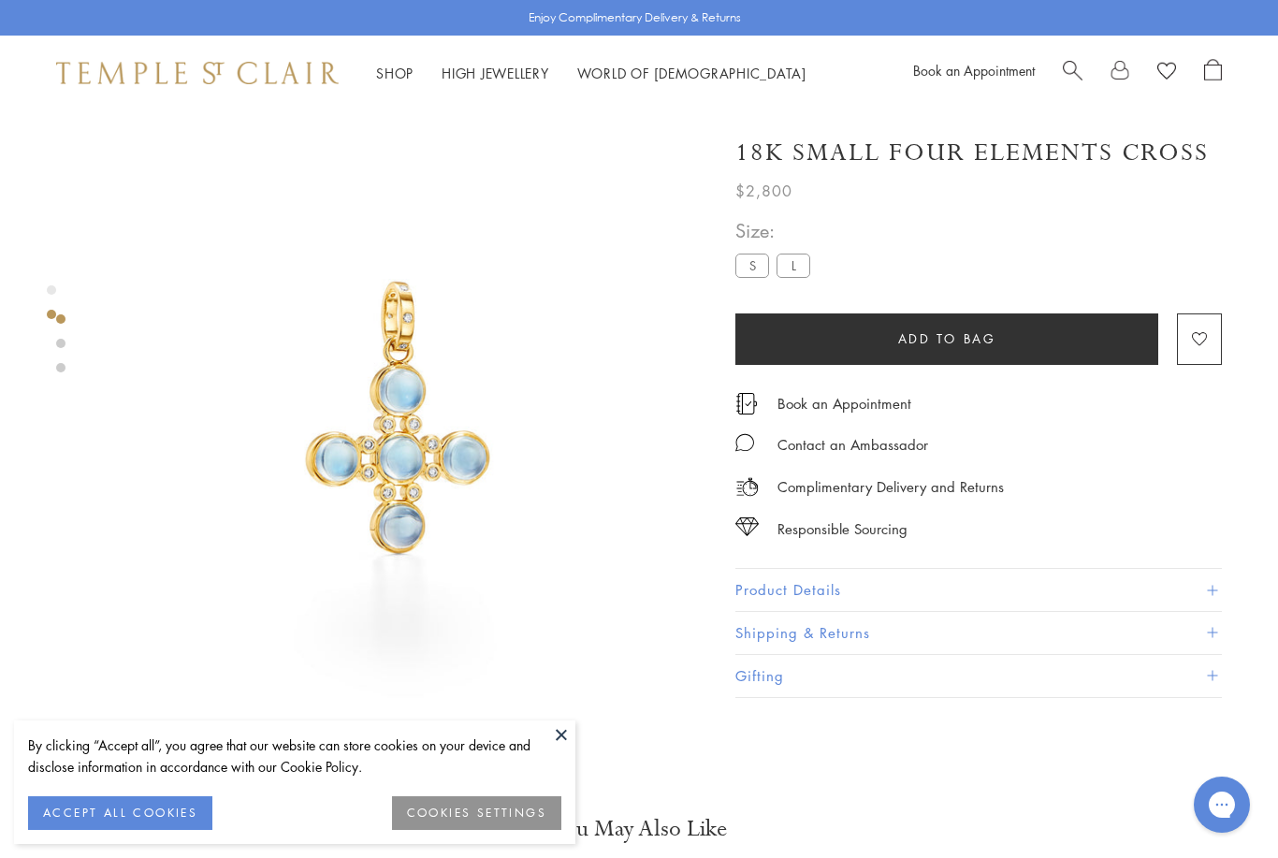
click at [61, 368] on link at bounding box center [60, 367] width 9 height 9
click at [60, 359] on div at bounding box center [60, 343] width 9 height 58
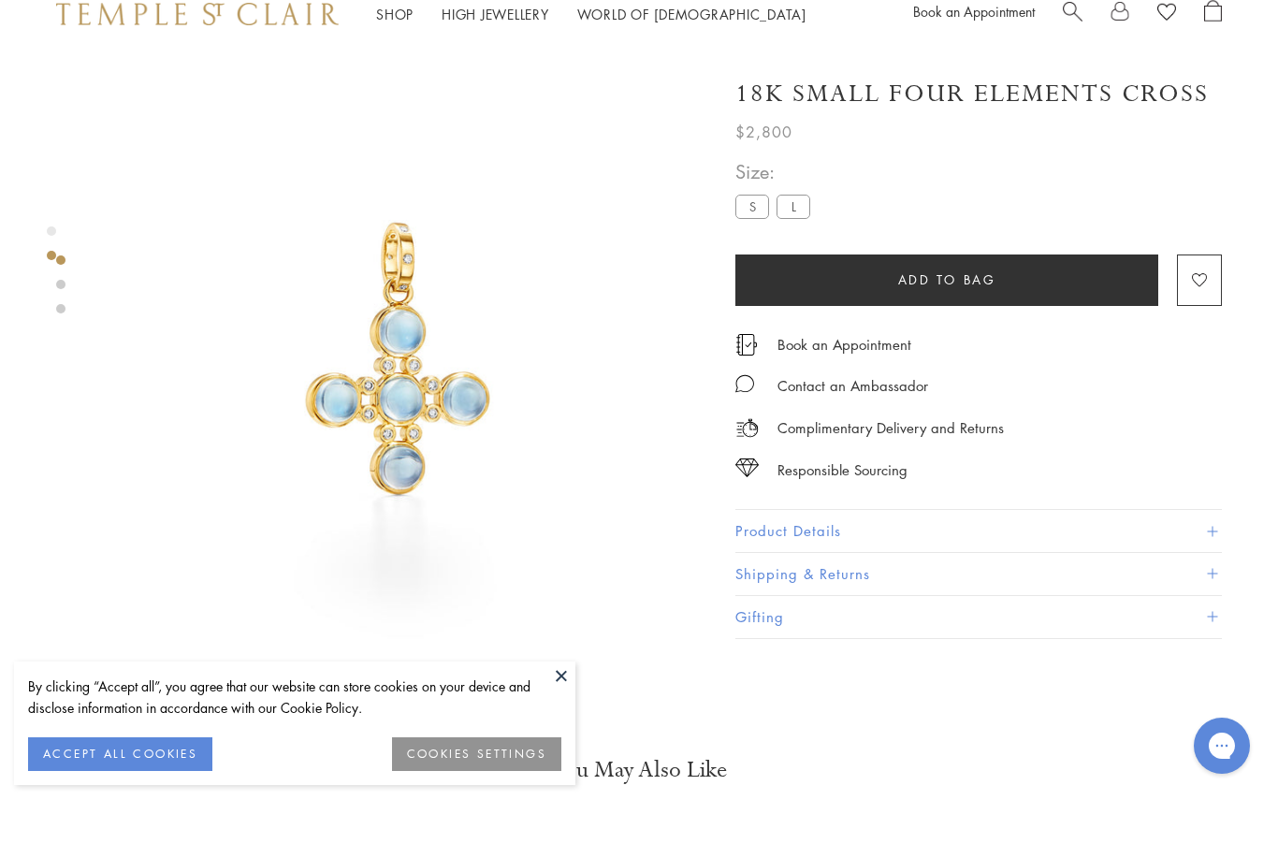
scroll to position [59, 0]
